Goal: Information Seeking & Learning: Learn about a topic

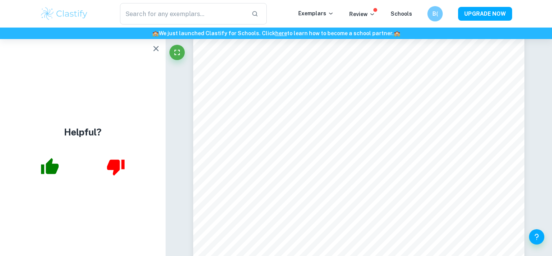
scroll to position [1136, 0]
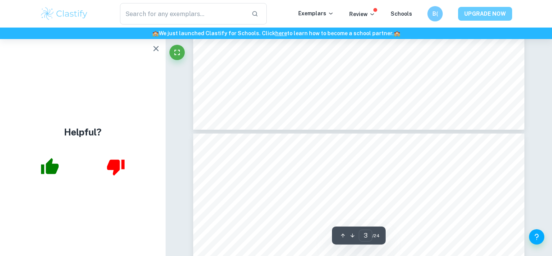
type input "4"
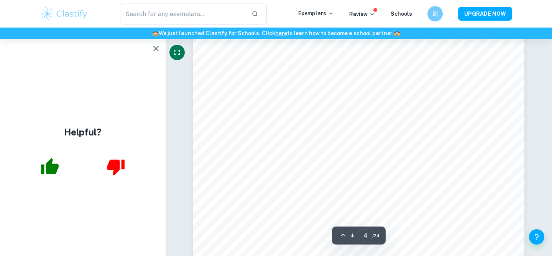
scroll to position [1583, 0]
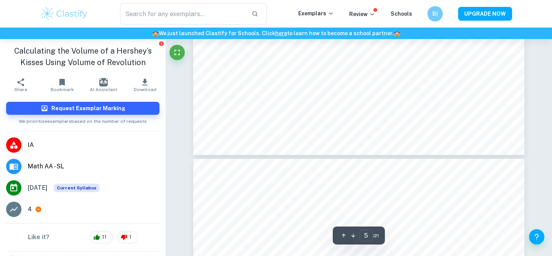
type input "6"
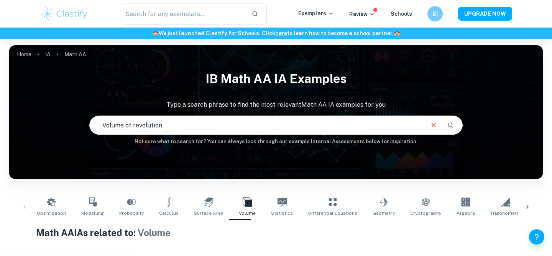
type input "Volume of revolution"
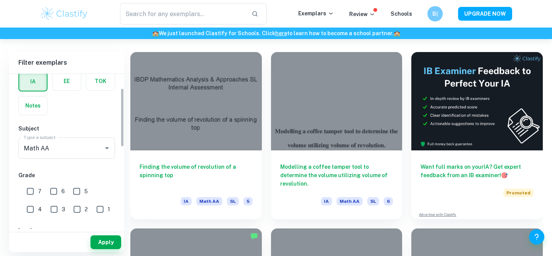
scroll to position [37, 0]
click at [75, 192] on input "5" at bounding box center [76, 192] width 15 height 15
checkbox input "true"
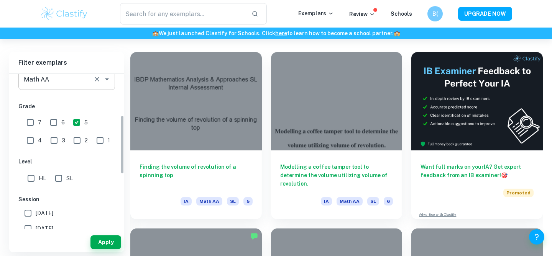
scroll to position [113, 0]
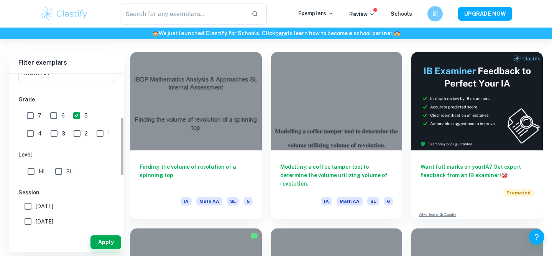
click at [31, 167] on input "HL" at bounding box center [30, 171] width 15 height 15
checkbox input "true"
click at [116, 243] on button "Apply" at bounding box center [105, 243] width 31 height 14
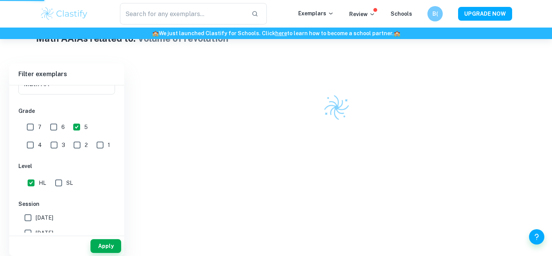
scroll to position [191, 0]
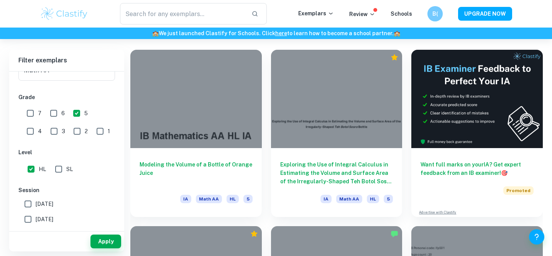
scroll to position [206, 0]
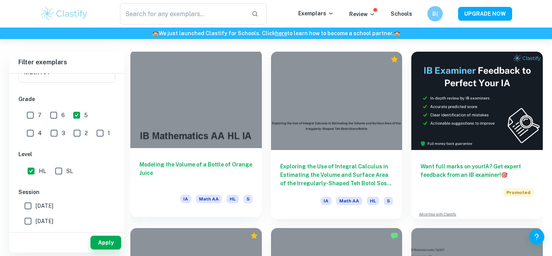
click at [198, 112] on div at bounding box center [195, 99] width 131 height 98
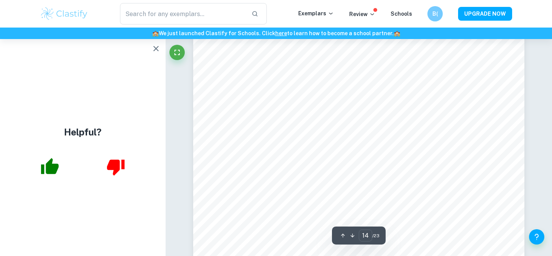
scroll to position [6502, 0]
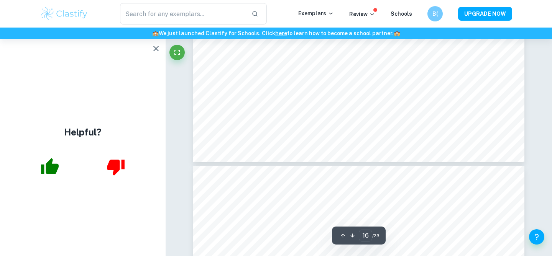
type input "17"
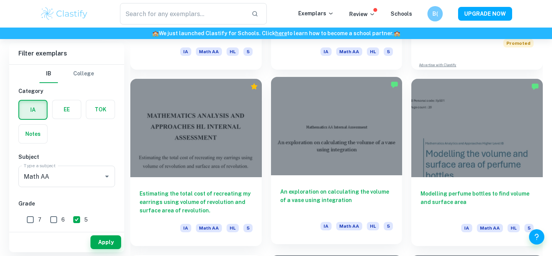
scroll to position [355, 0]
click at [338, 162] on div at bounding box center [336, 126] width 131 height 98
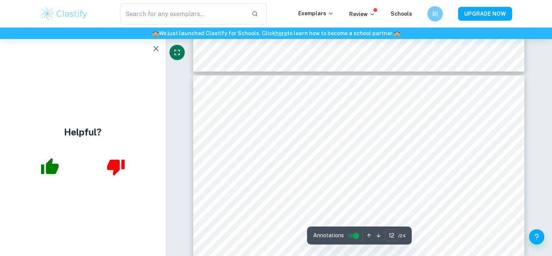
scroll to position [5325, 0]
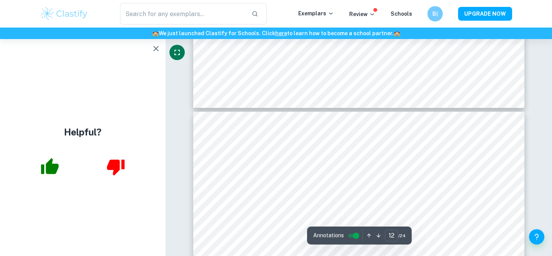
type input "13"
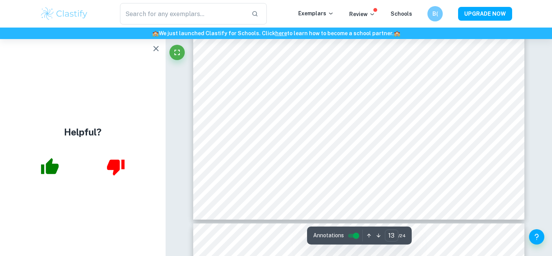
scroll to position [6113, 0]
